Goal: Information Seeking & Learning: Learn about a topic

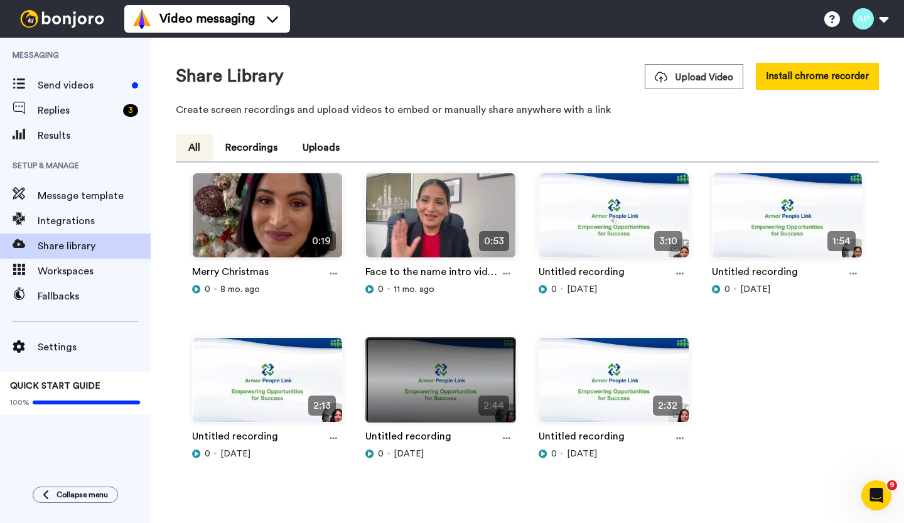
click at [463, 388] on img at bounding box center [440, 385] width 149 height 95
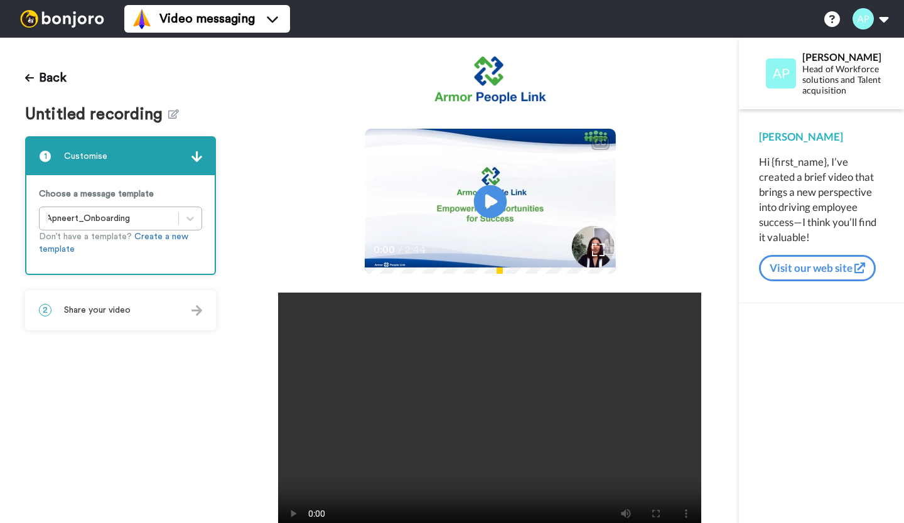
click at [491, 231] on icon "Play/Pause" at bounding box center [490, 201] width 33 height 60
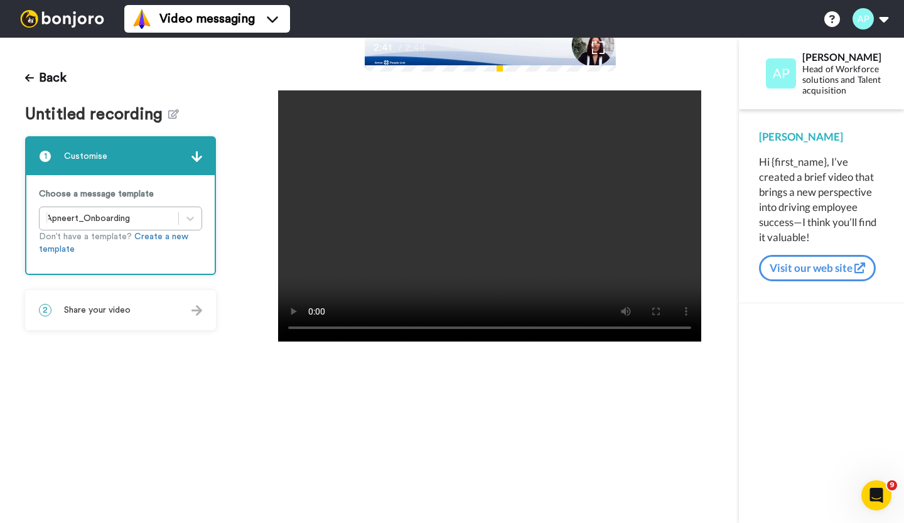
scroll to position [176, 0]
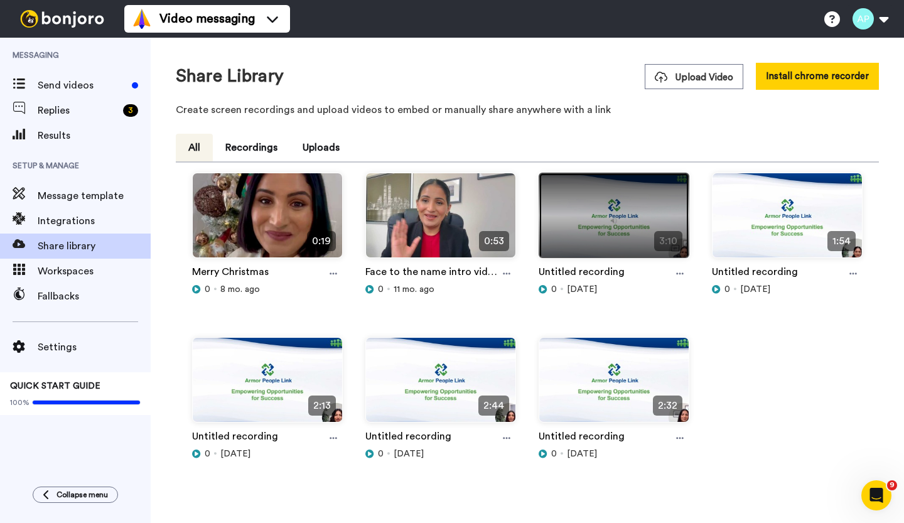
click at [596, 237] on img at bounding box center [613, 220] width 149 height 95
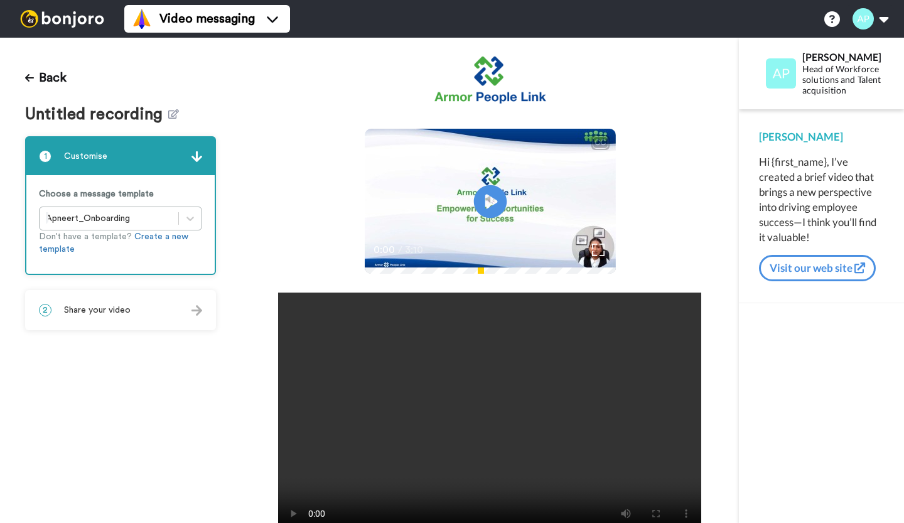
click at [491, 231] on icon "Play/Pause" at bounding box center [490, 201] width 33 height 60
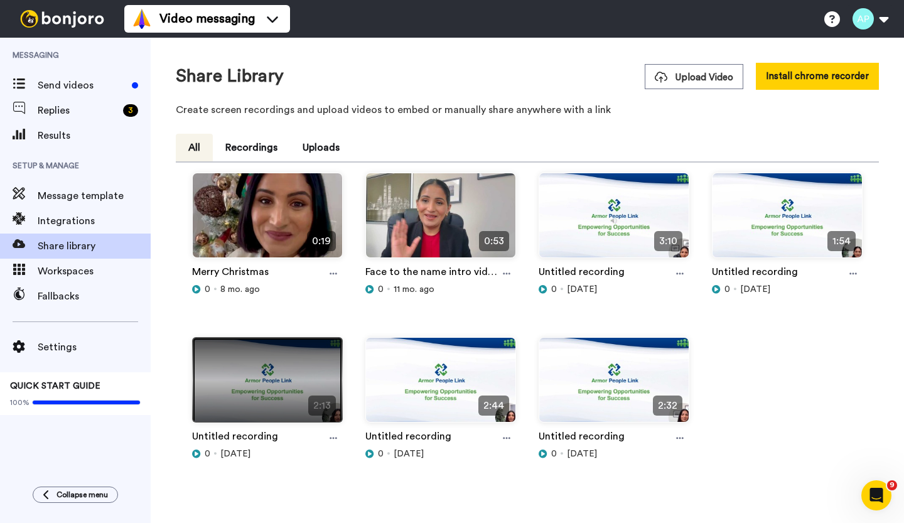
click at [245, 408] on img at bounding box center [267, 385] width 149 height 95
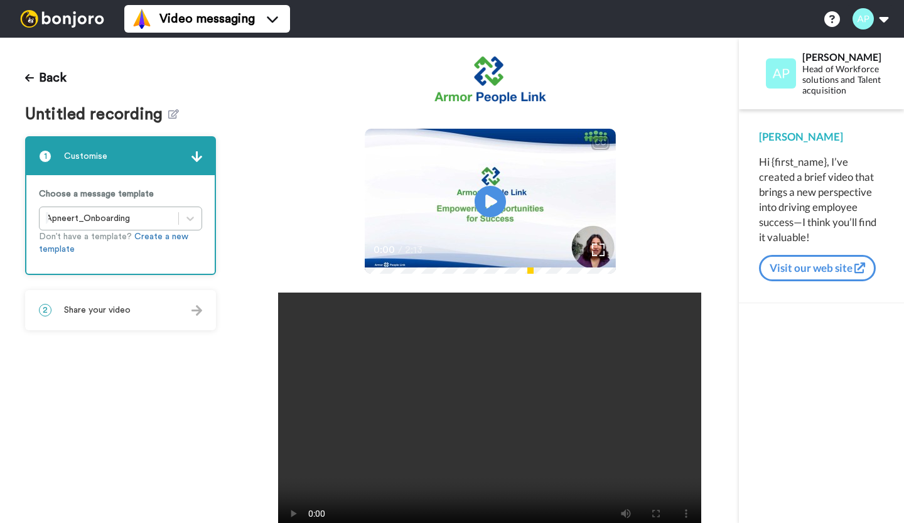
click at [485, 509] on video "Your browser does not support the video tag." at bounding box center [489, 418] width 423 height 251
click at [485, 218] on icon at bounding box center [490, 201] width 33 height 33
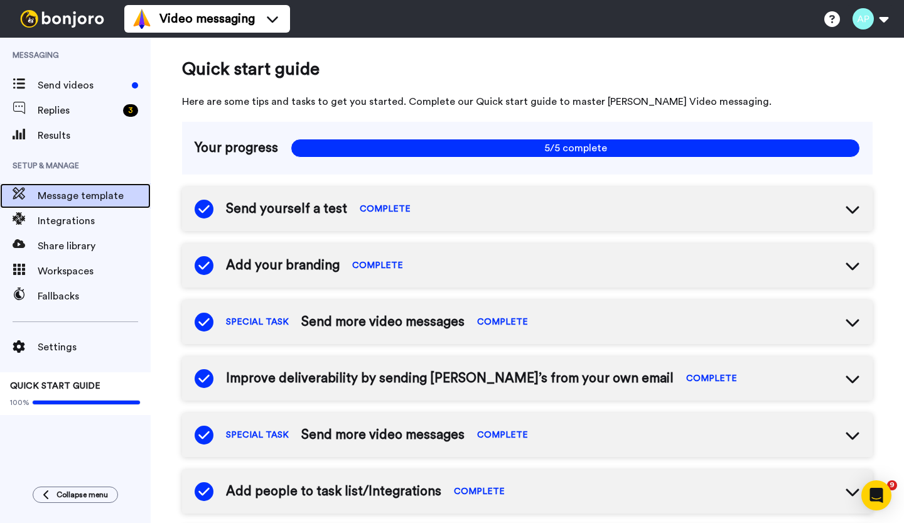
click at [67, 192] on span "Message template" at bounding box center [94, 195] width 113 height 15
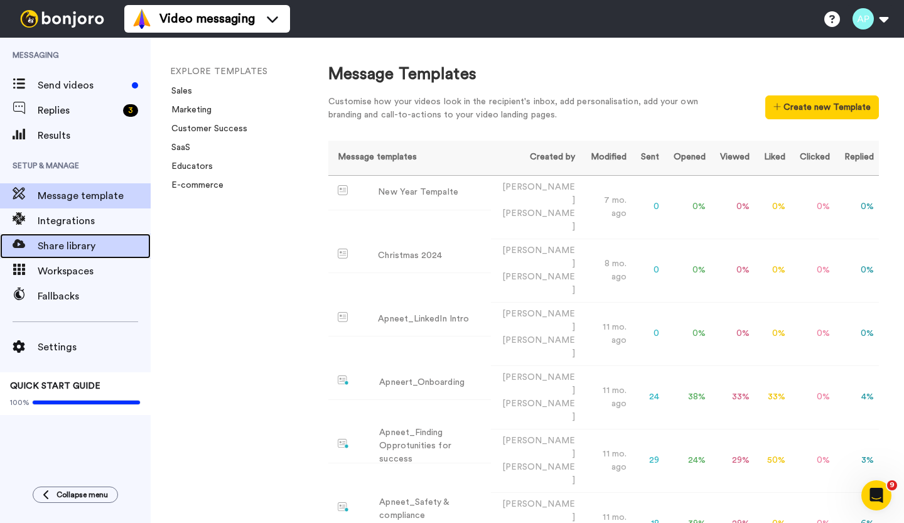
click at [61, 251] on span "Share library" at bounding box center [94, 246] width 113 height 15
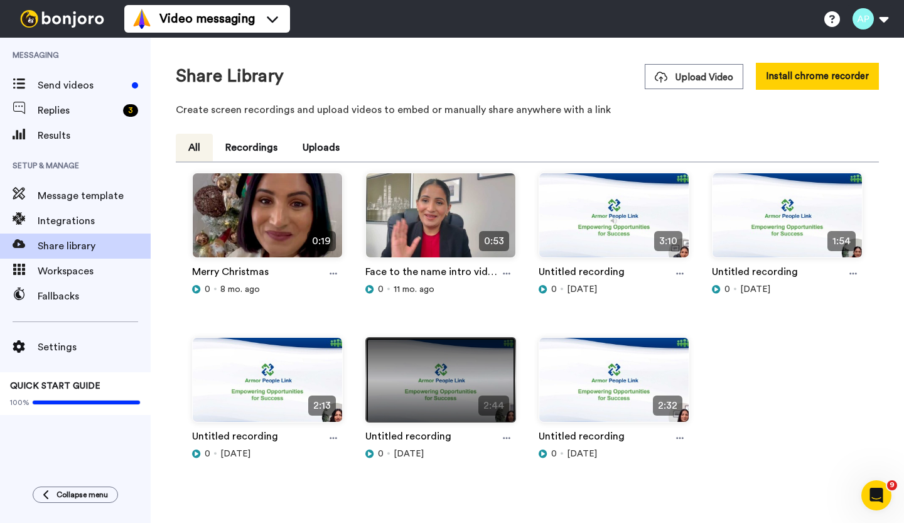
click at [447, 403] on img at bounding box center [440, 385] width 149 height 95
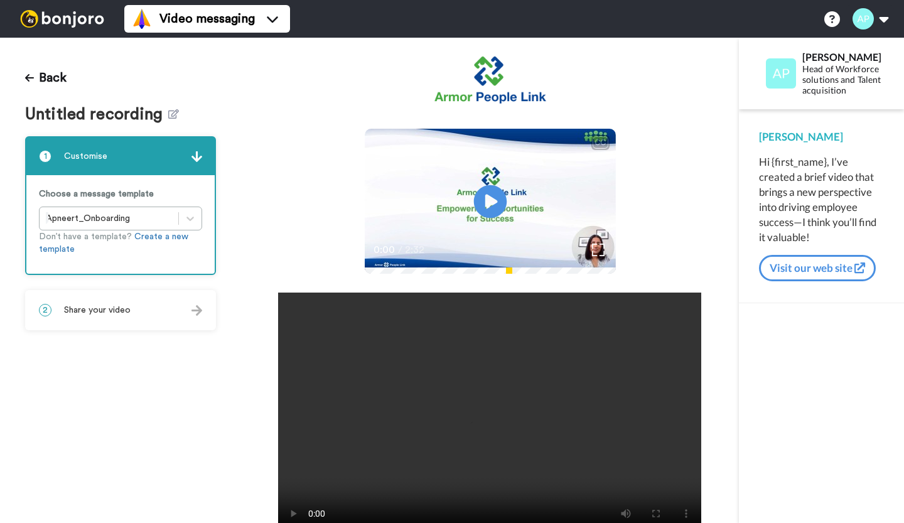
click at [490, 231] on icon "Play/Pause" at bounding box center [490, 201] width 33 height 60
